Goal: Task Accomplishment & Management: Use online tool/utility

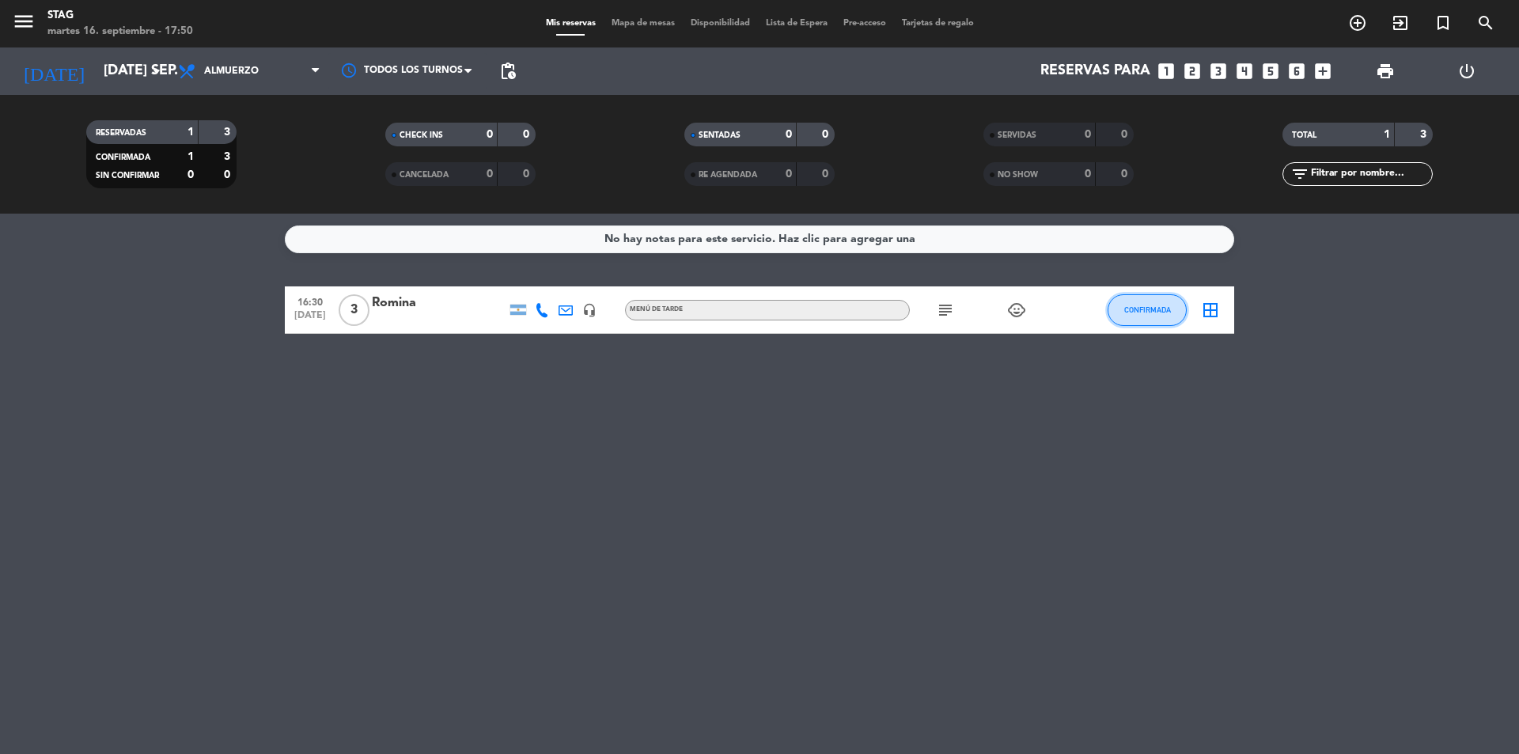
click at [1150, 307] on span "CONFIRMADA" at bounding box center [1147, 309] width 47 height 9
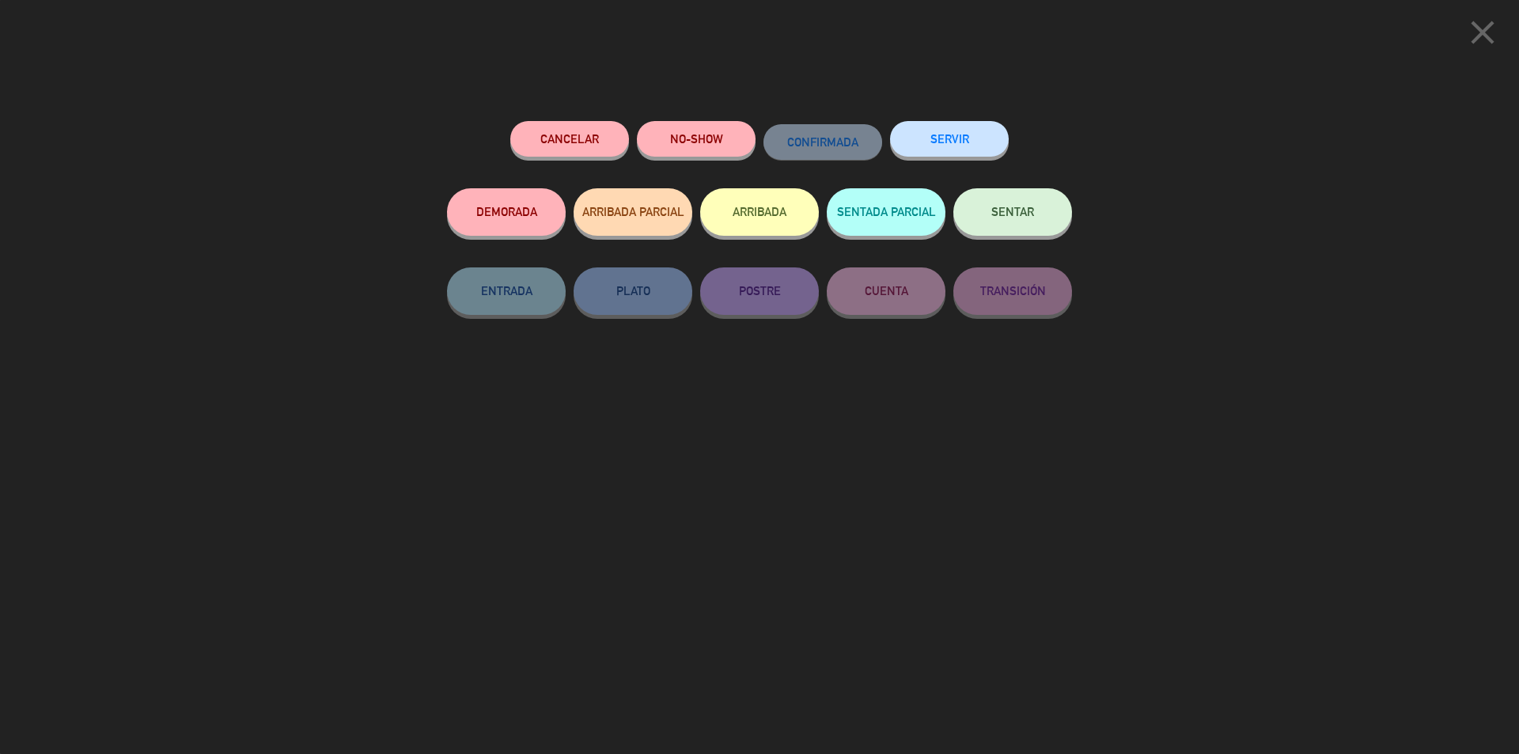
click at [1019, 212] on span "SENTAR" at bounding box center [1012, 211] width 43 height 13
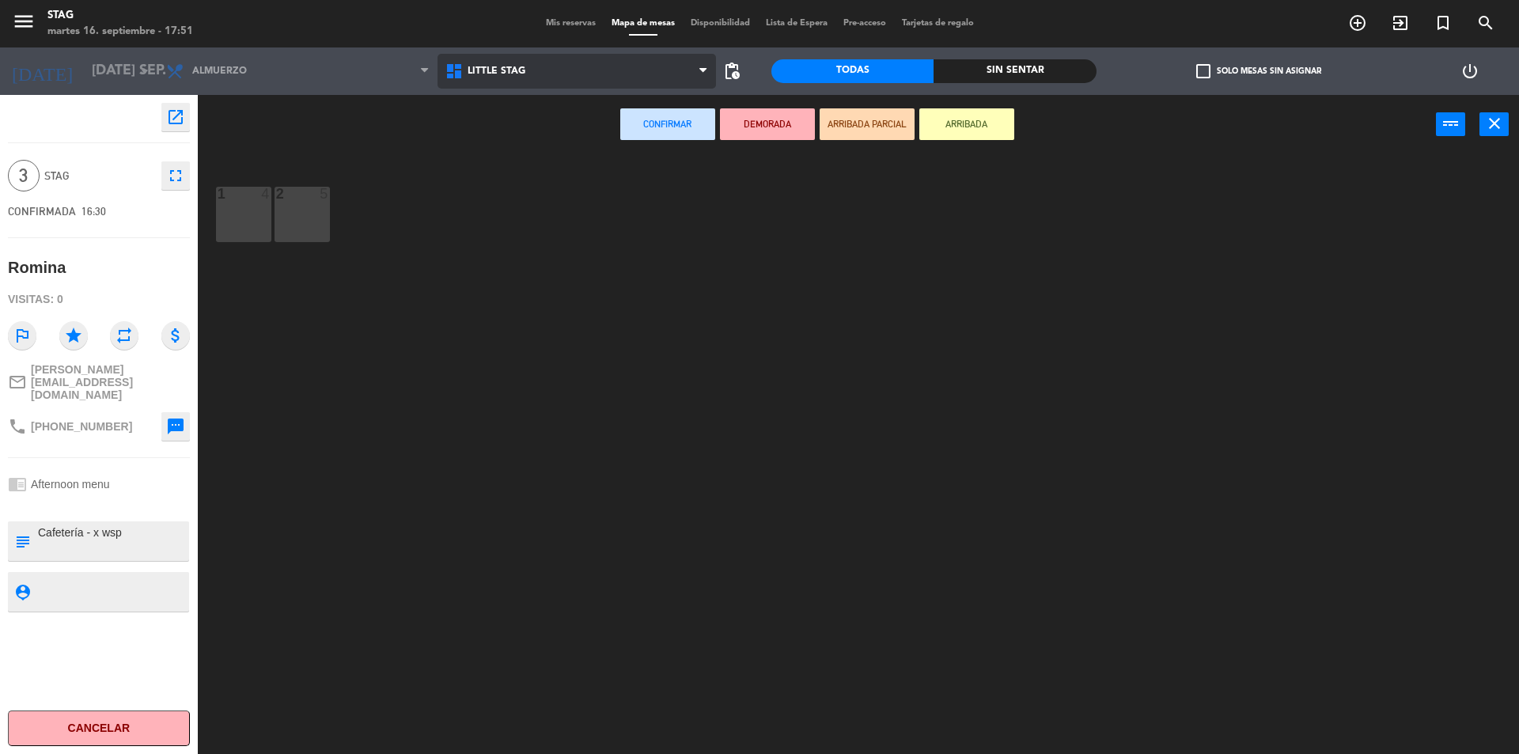
click at [505, 78] on span "Little Stag" at bounding box center [576, 71] width 279 height 35
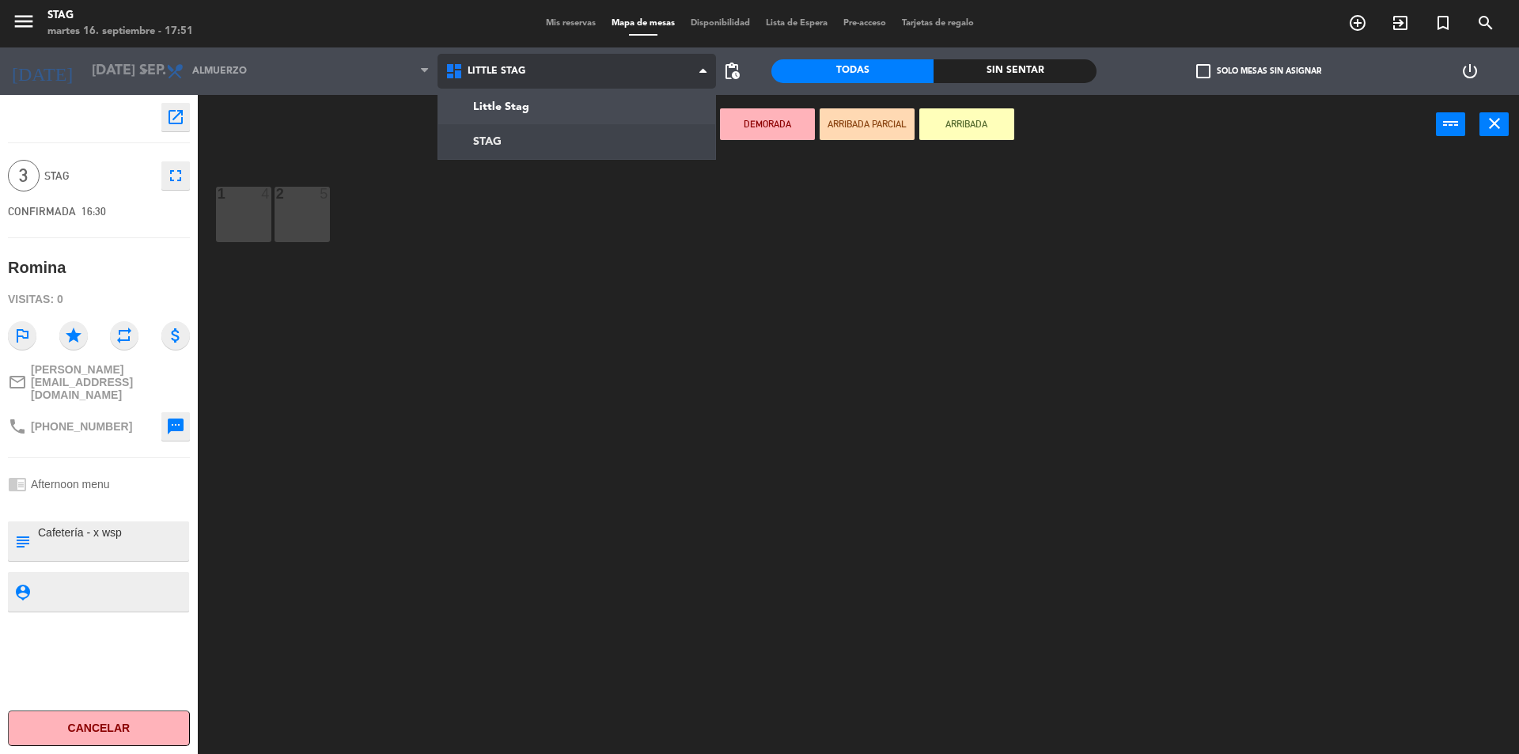
click at [494, 134] on ng-component "menu STAG martes 16. septiembre - 17:51 Mis reservas Mapa de mesas Disponibilid…" at bounding box center [759, 379] width 1519 height 758
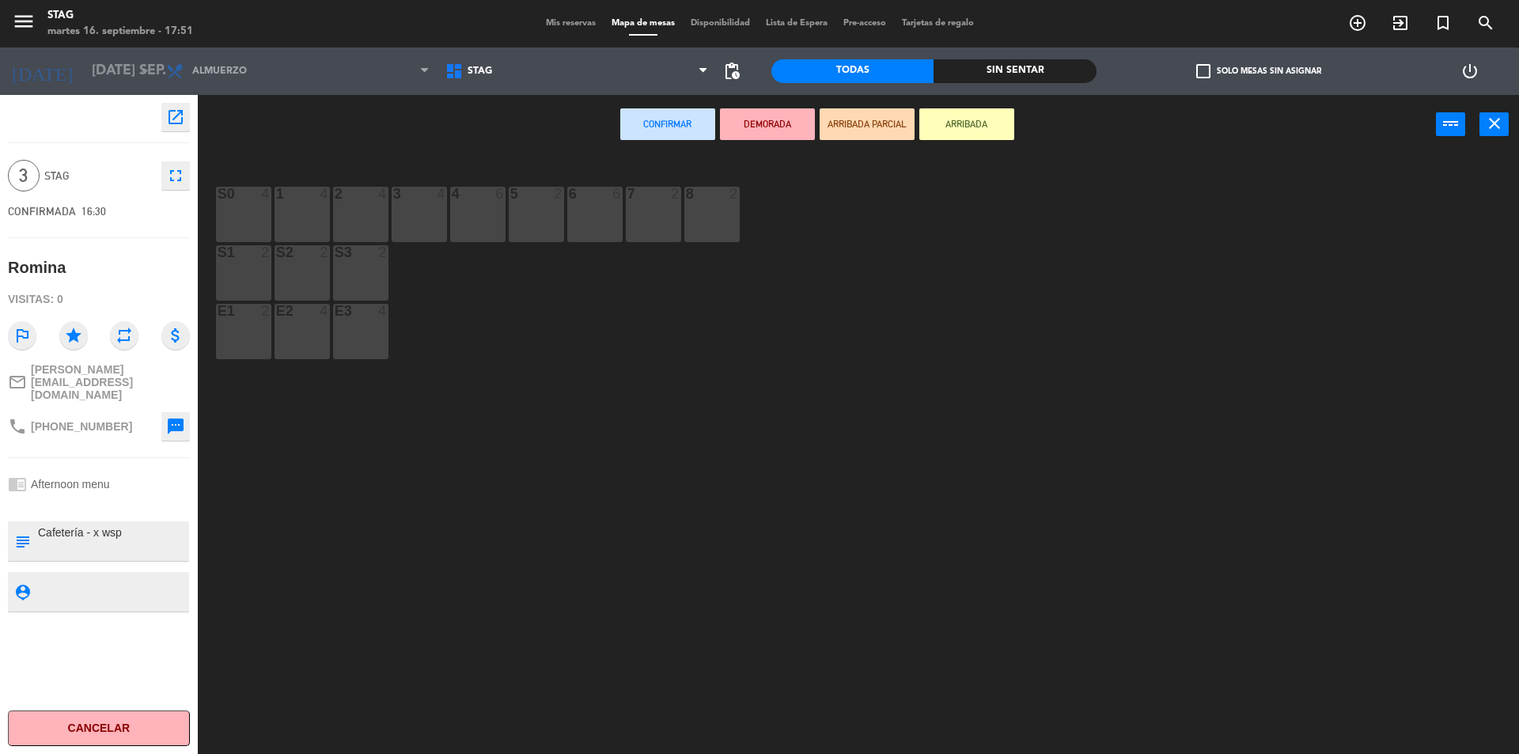
click at [227, 340] on div "E1 2" at bounding box center [243, 331] width 55 height 55
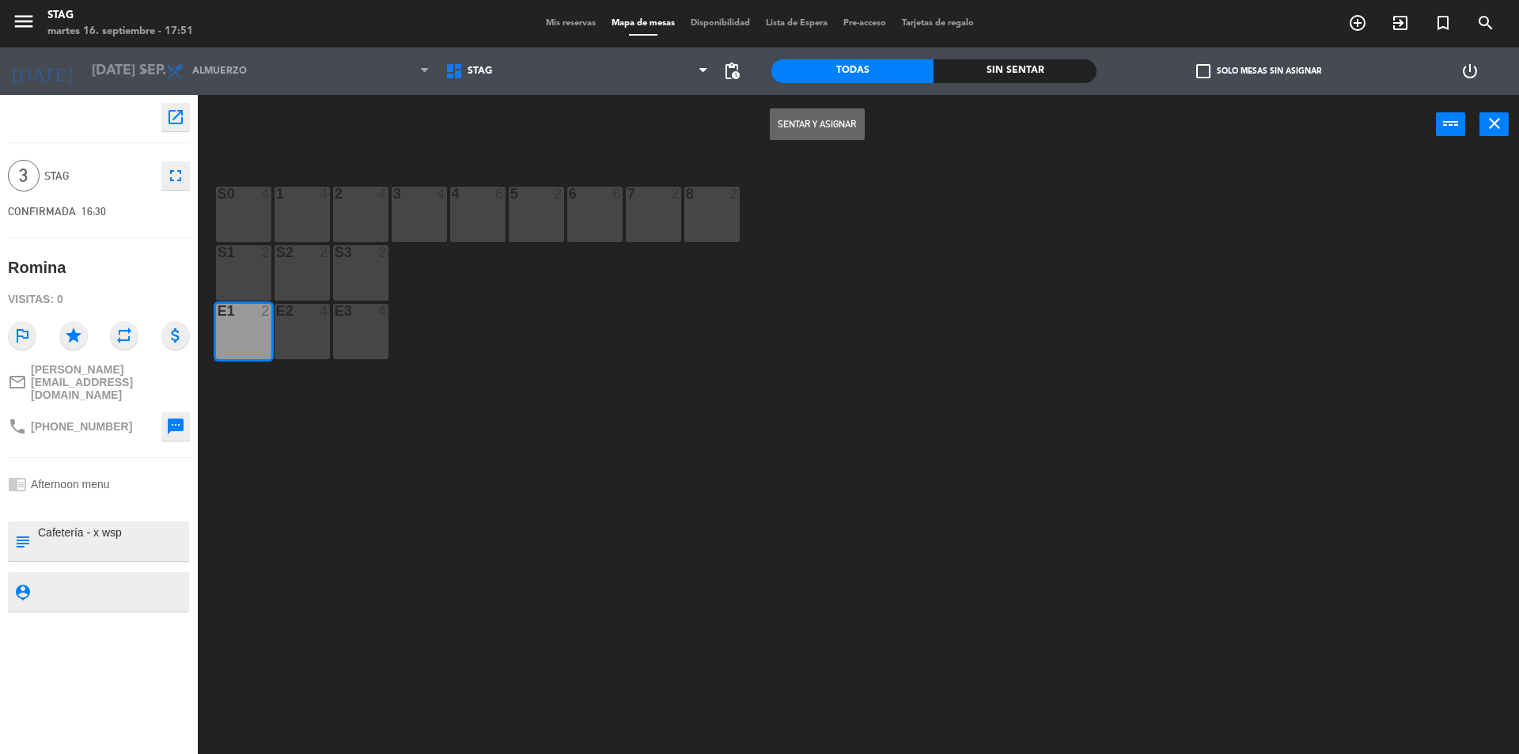
click at [831, 131] on button "Sentar y Asignar" at bounding box center [817, 124] width 95 height 32
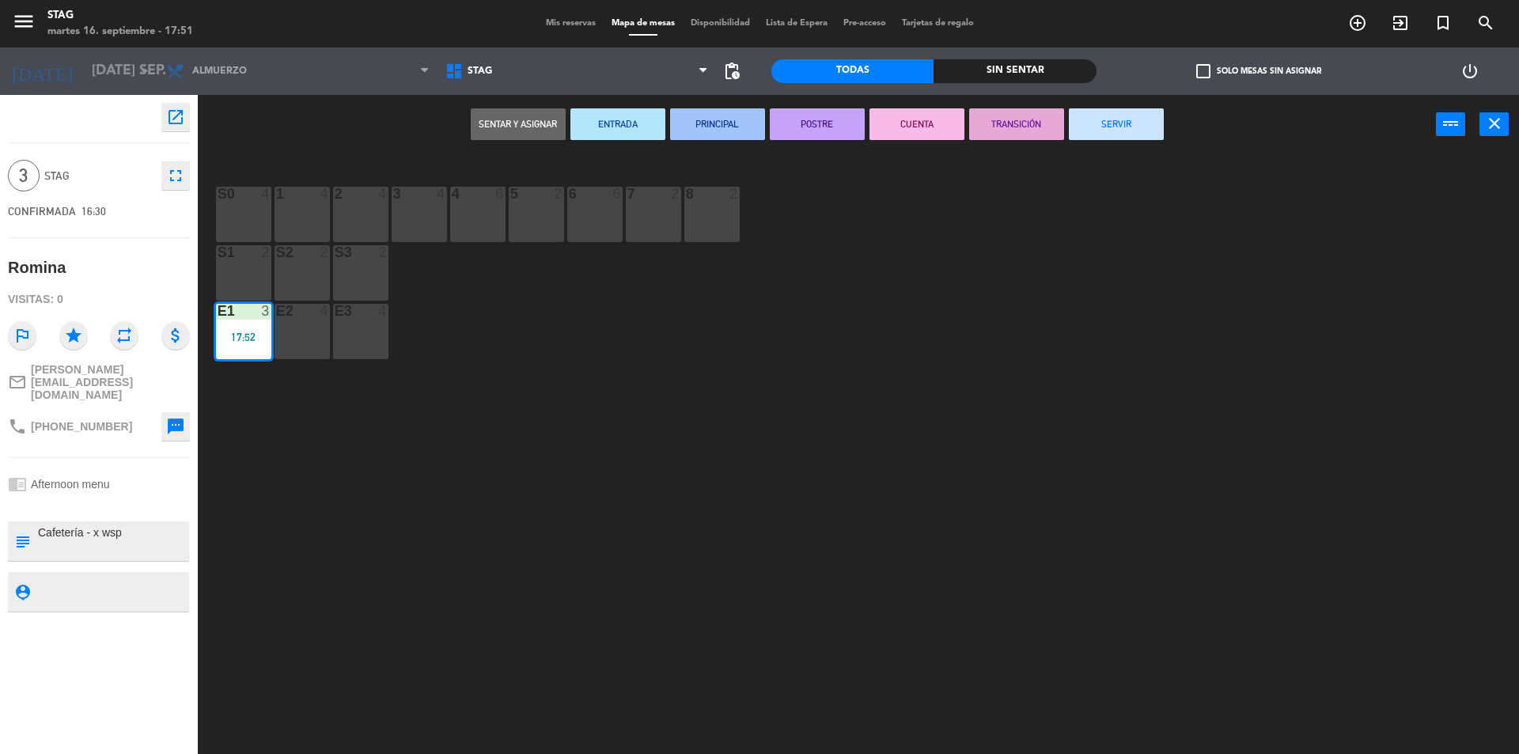
click at [1032, 344] on div "S0 4 1 4 2 4 3 4 4 6 5 2 6 6 7 2 8 2 S1 2 S2 2 S3 2 E1 3 17:52 E2 4 E3 4" at bounding box center [866, 458] width 1306 height 600
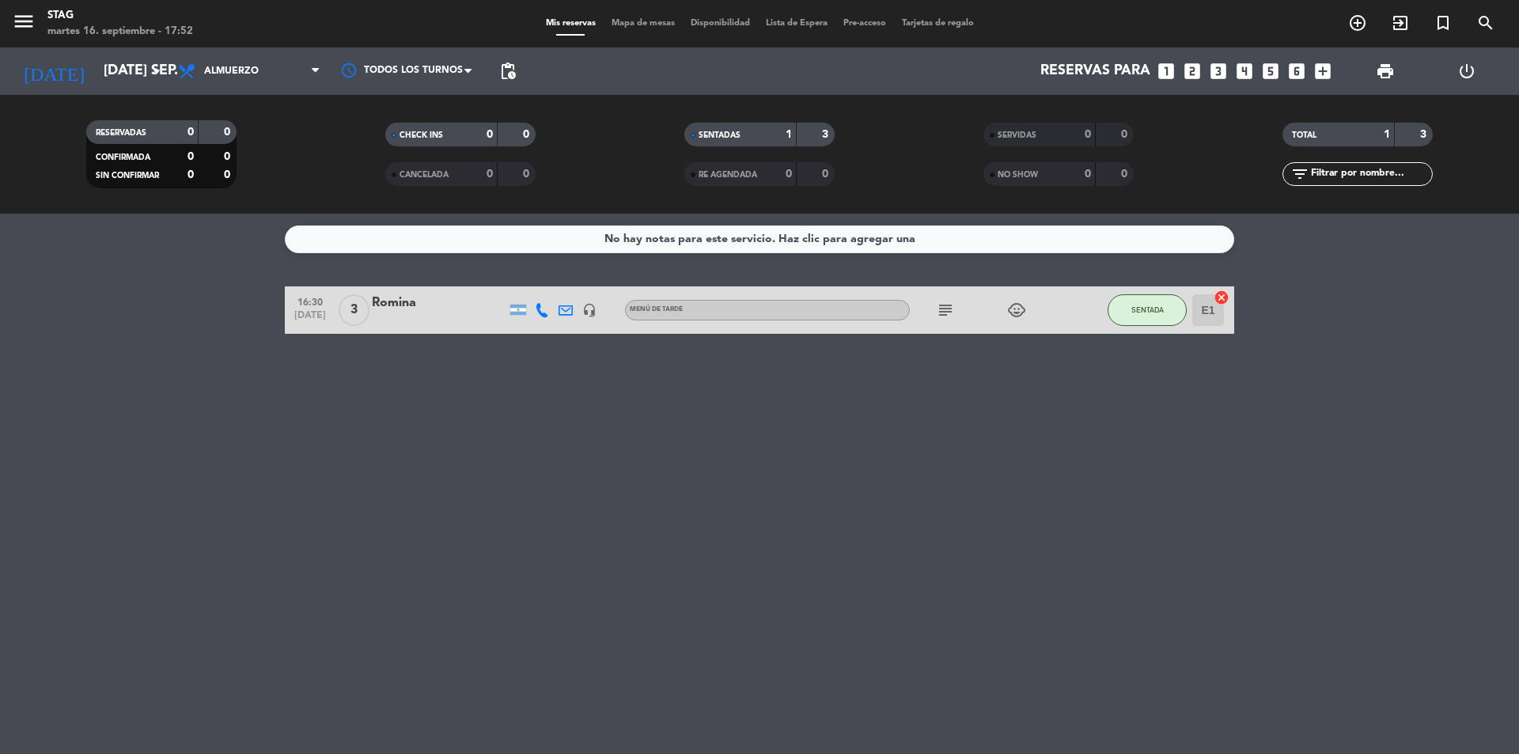
click at [800, 453] on div "No hay notas para este servicio. Haz clic para agregar una 16:30 [DATE] 3 [DEMO…" at bounding box center [759, 484] width 1519 height 540
click at [244, 70] on span "Almuerzo" at bounding box center [231, 71] width 55 height 11
click at [229, 207] on div "menu STAG martes 16. septiembre - 17:52 Mis reservas Mapa de mesas Disponibilid…" at bounding box center [759, 107] width 1519 height 214
